Goal: Task Accomplishment & Management: Complete application form

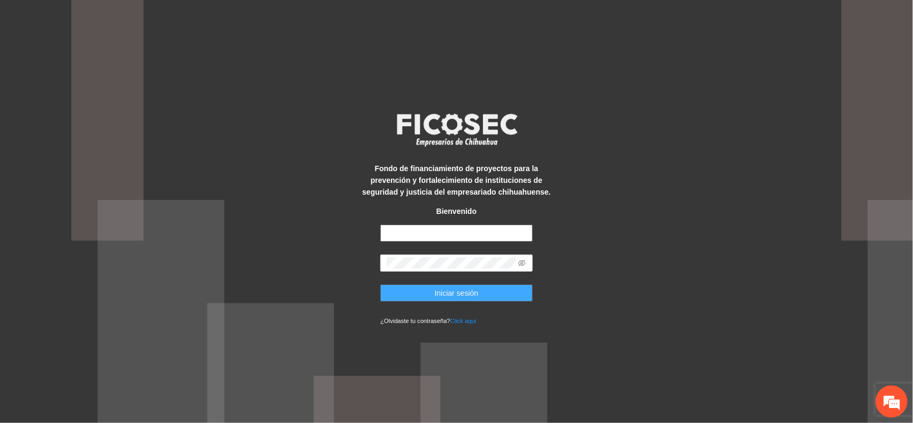
type input "**********"
click at [462, 291] on span "Iniciar sesión" at bounding box center [457, 293] width 44 height 12
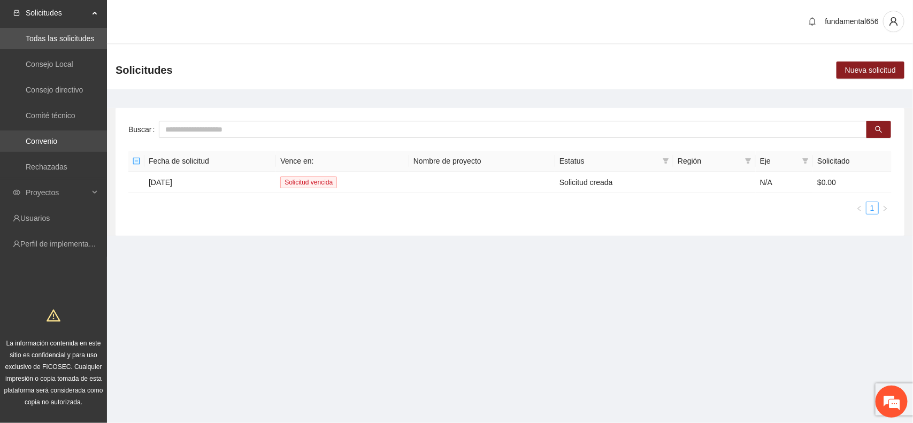
click at [57, 137] on link "Convenio" at bounding box center [42, 141] width 32 height 9
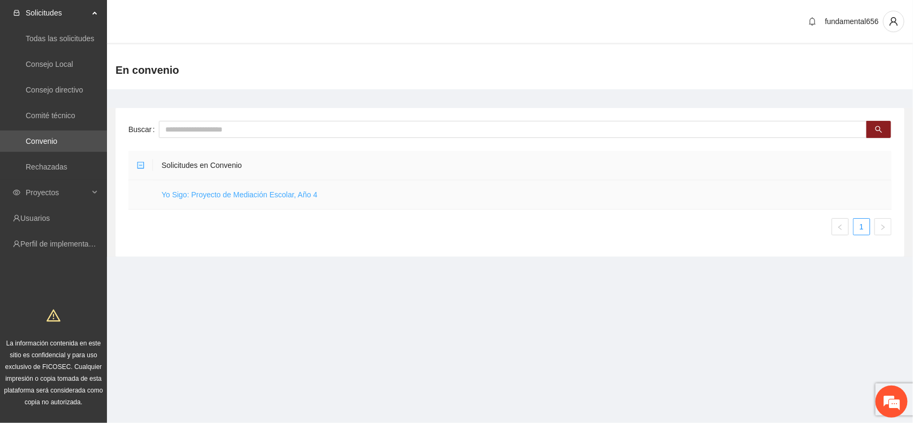
click at [173, 194] on link "Yo Sigo: Proyecto de Mediación Escolar, Año 4" at bounding box center [239, 194] width 156 height 9
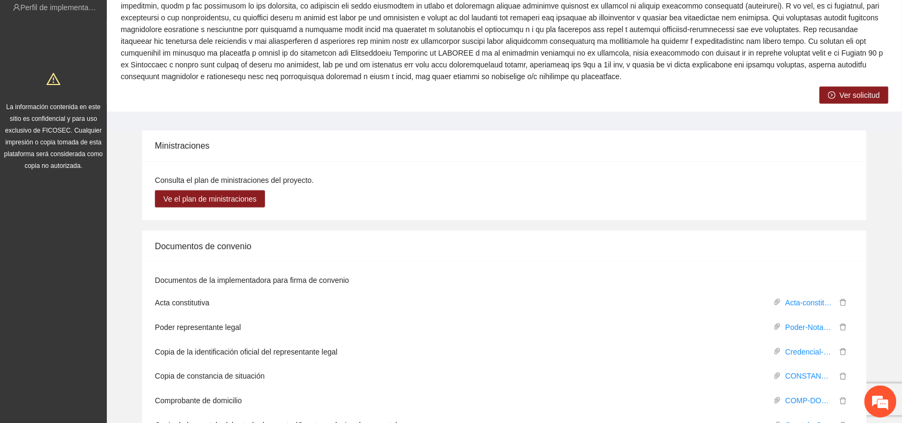
scroll to position [267, 0]
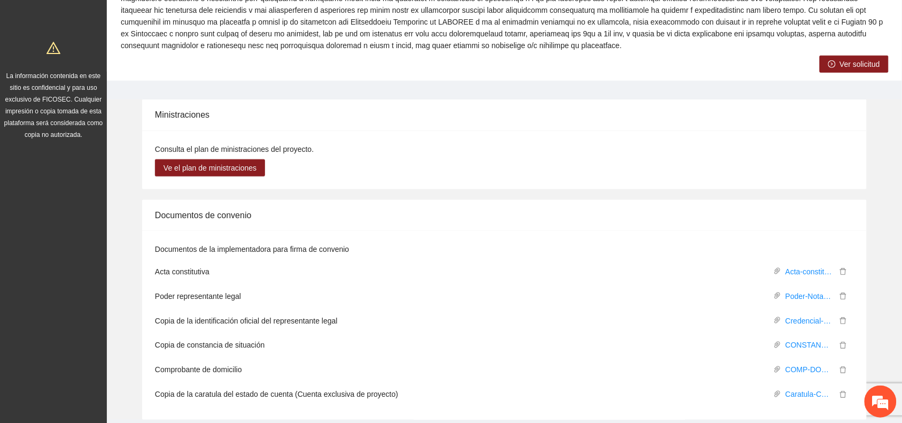
click at [861, 65] on span "Ver solicitud" at bounding box center [860, 64] width 40 height 12
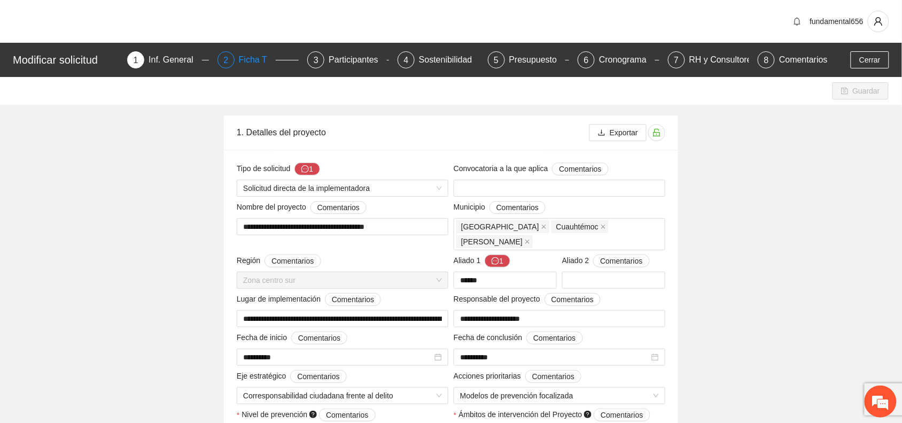
click at [252, 57] on div "Ficha T" at bounding box center [257, 59] width 37 height 17
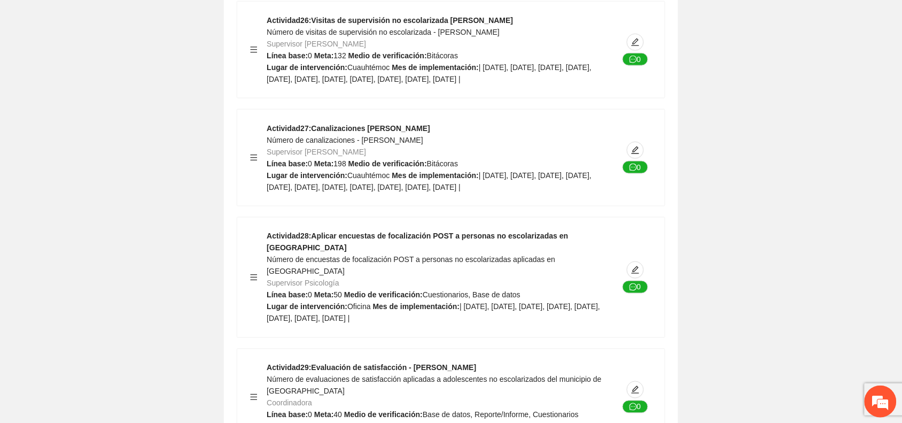
scroll to position [10023, 0]
